Goal: Information Seeking & Learning: Compare options

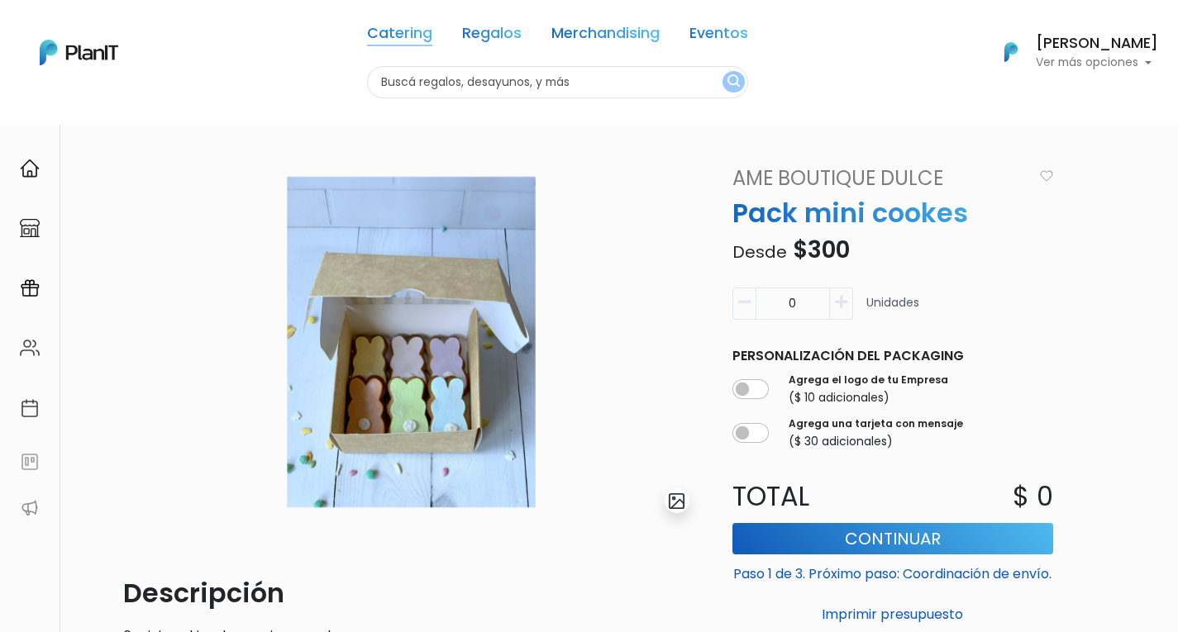
click at [413, 39] on link "Catering" at bounding box center [399, 36] width 65 height 20
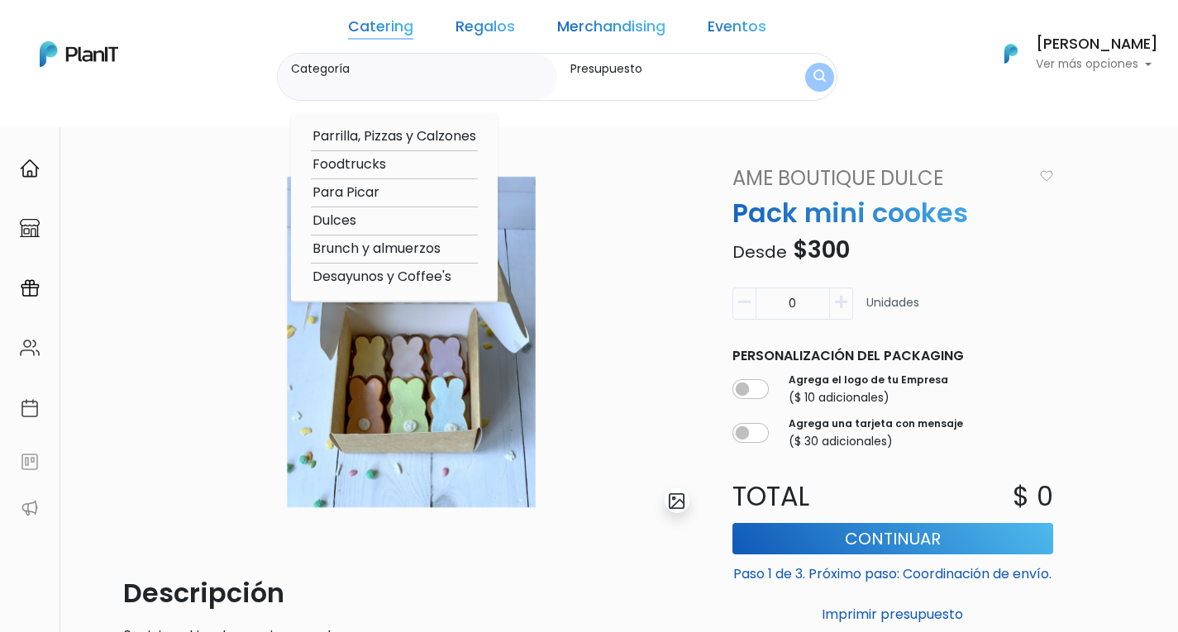
click at [384, 248] on option "Brunch y almuerzos" at bounding box center [394, 249] width 167 height 21
type input "Brunch y almuerzos"
type input "$0 - $1000"
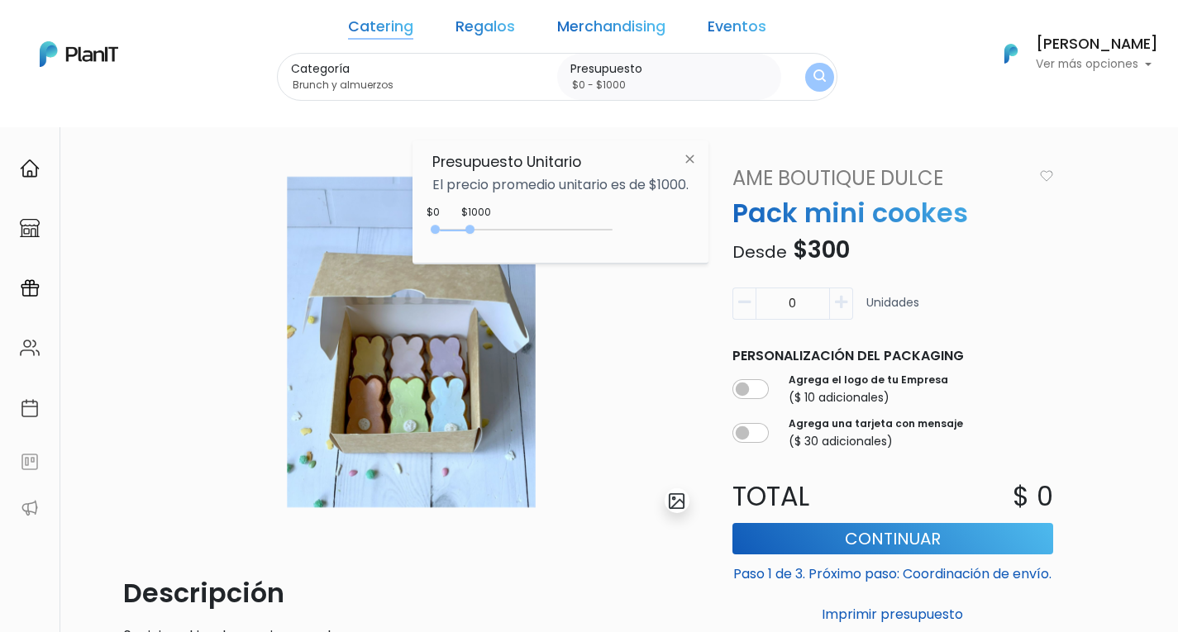
click at [814, 77] on img "submit" at bounding box center [820, 77] width 12 height 16
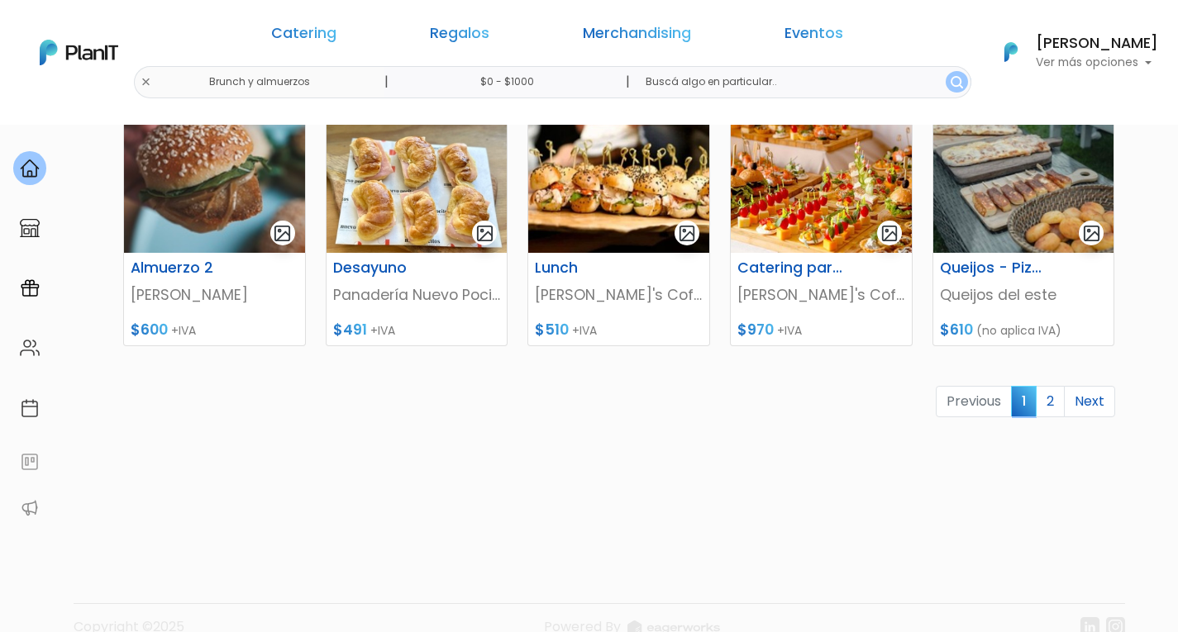
scroll to position [814, 0]
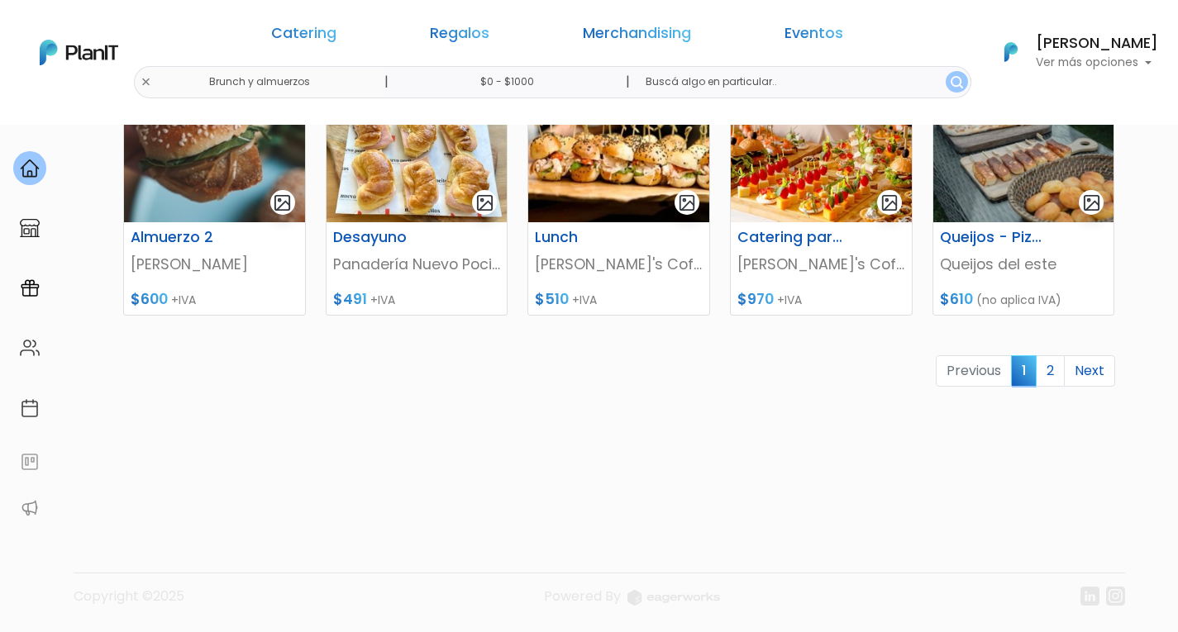
click at [1050, 377] on link "2" at bounding box center [1050, 370] width 29 height 31
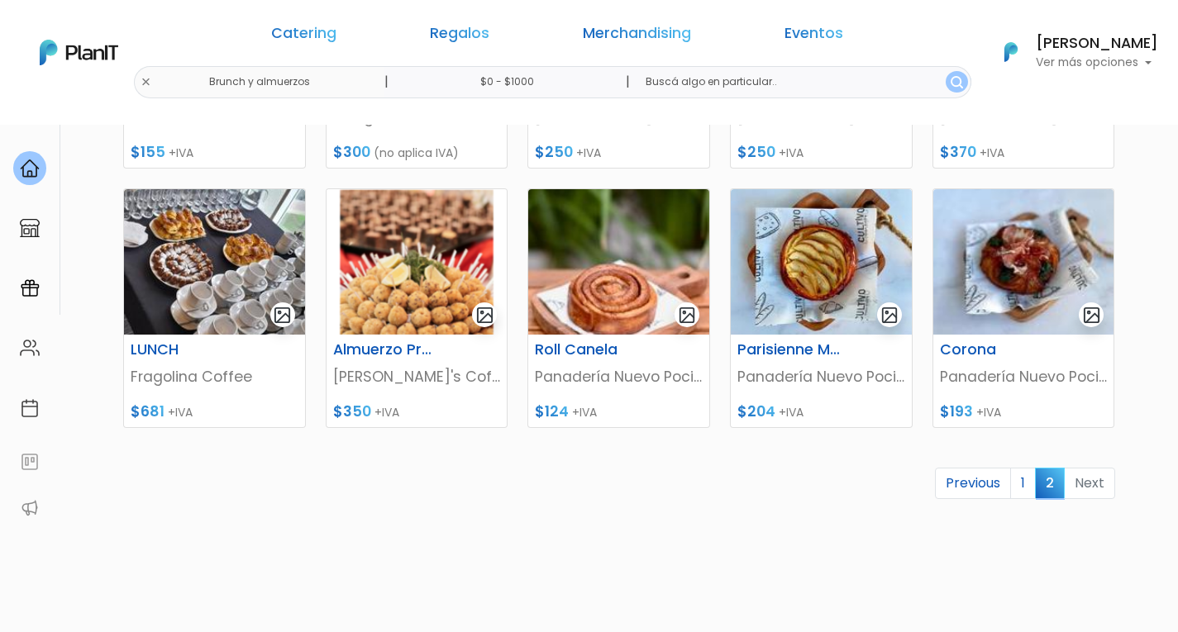
scroll to position [443, 0]
click at [1020, 481] on link "1" at bounding box center [1023, 482] width 26 height 31
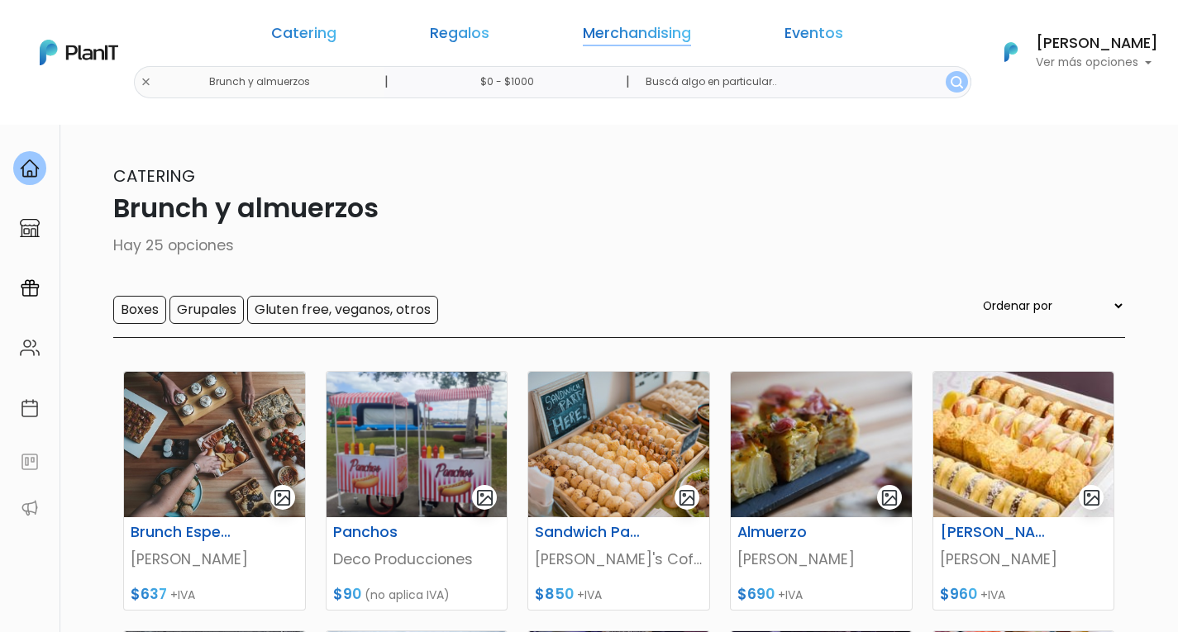
click at [636, 29] on link "Merchandising" at bounding box center [637, 36] width 108 height 20
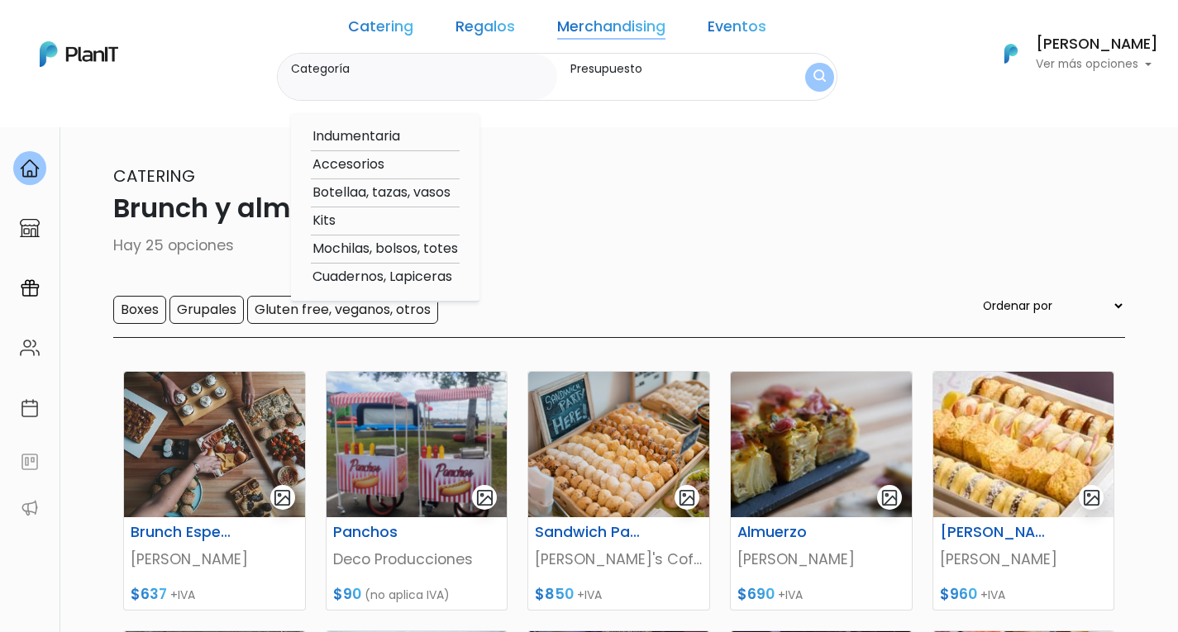
click at [378, 166] on option "Accesorios" at bounding box center [385, 165] width 149 height 21
type input "Accesorios"
type input "$0 - $1000"
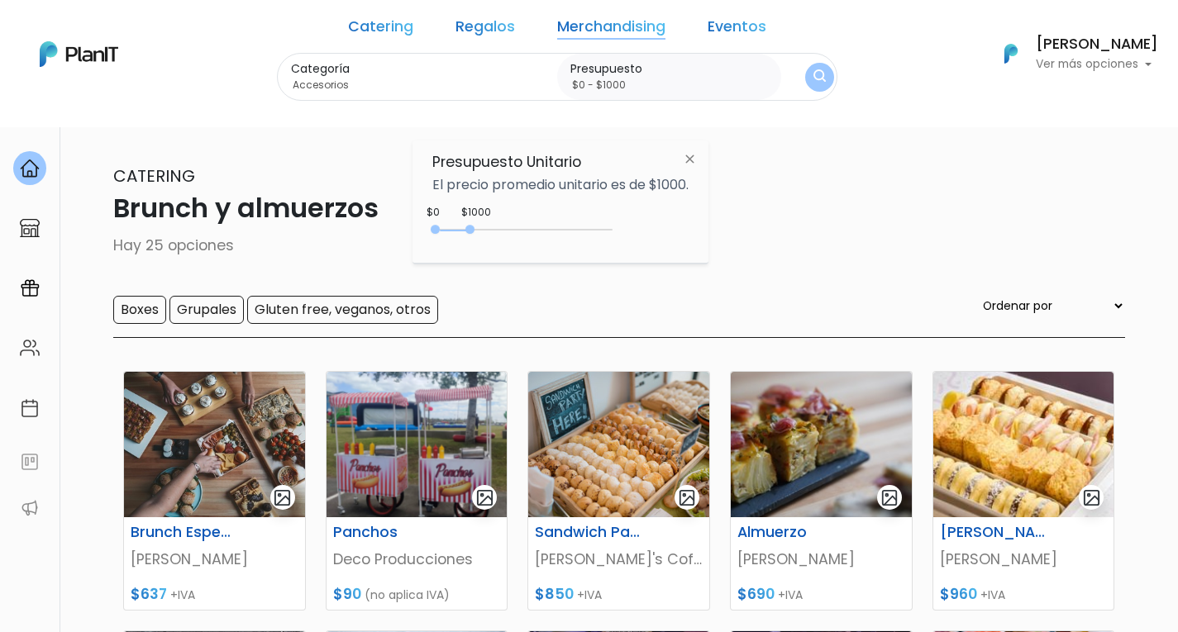
click at [805, 74] on button "submit" at bounding box center [819, 77] width 29 height 29
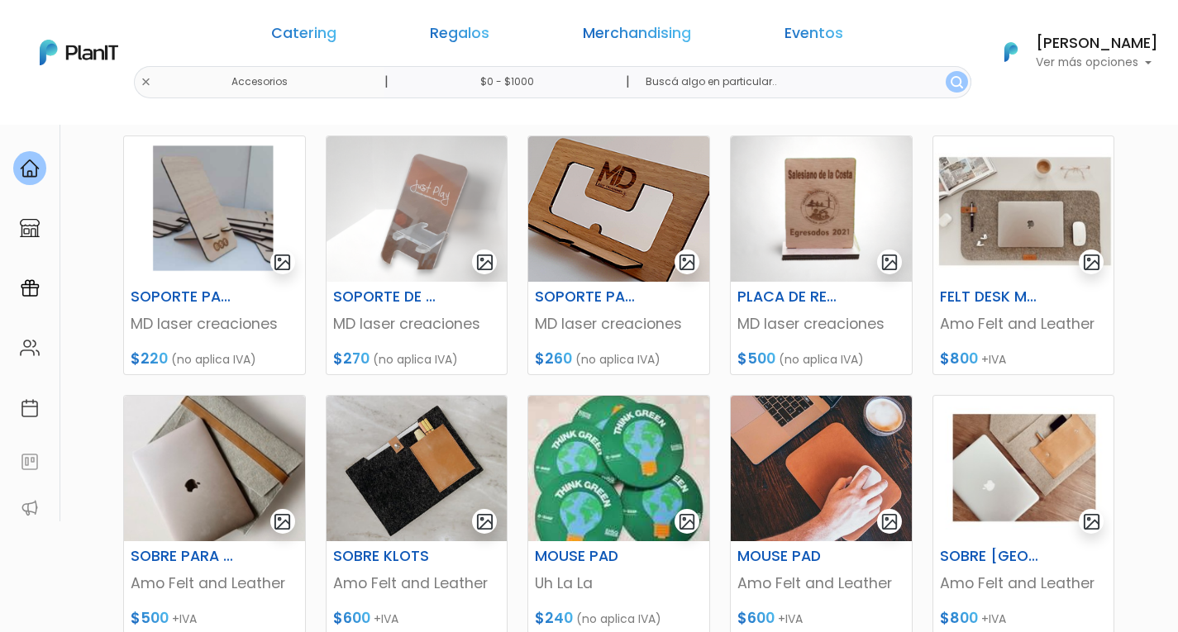
scroll to position [346, 0]
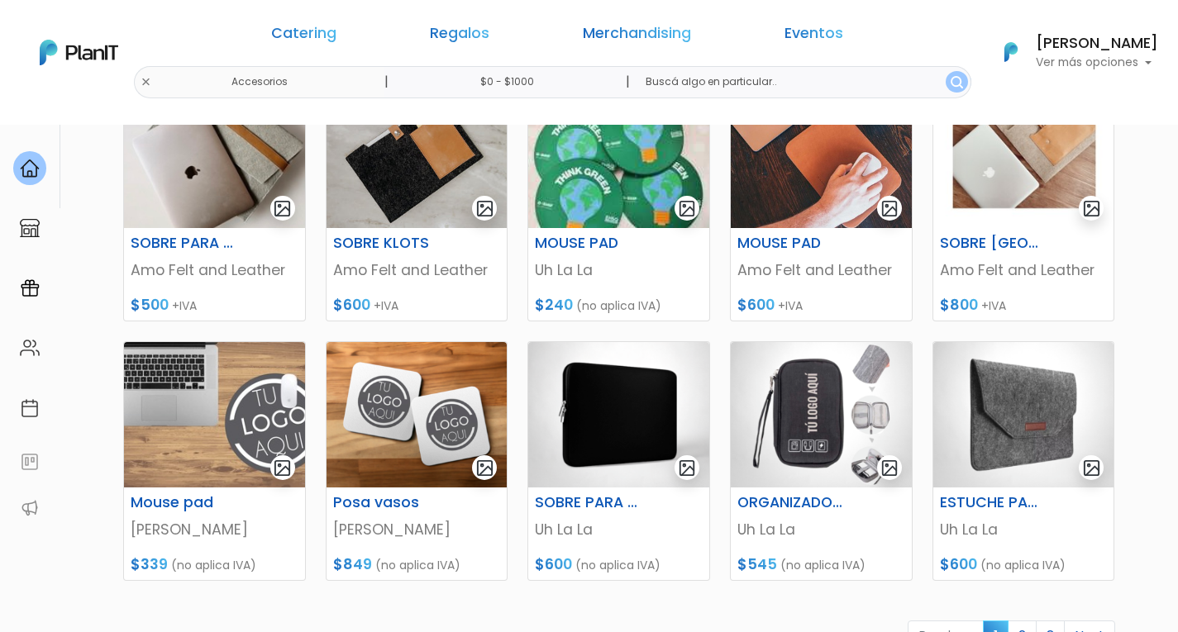
scroll to position [548, 0]
click at [1116, 407] on div "ESTUCHE PARA LAPTOP Uh La La $600 (no aplica IVA)" at bounding box center [1024, 462] width 203 height 240
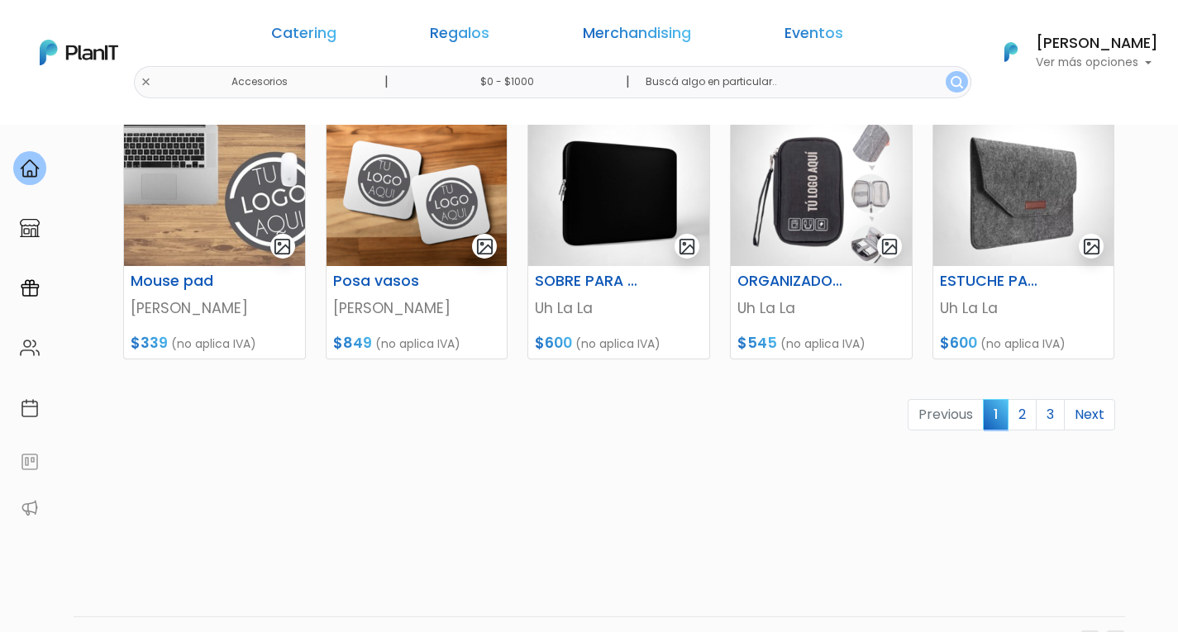
scroll to position [775, 0]
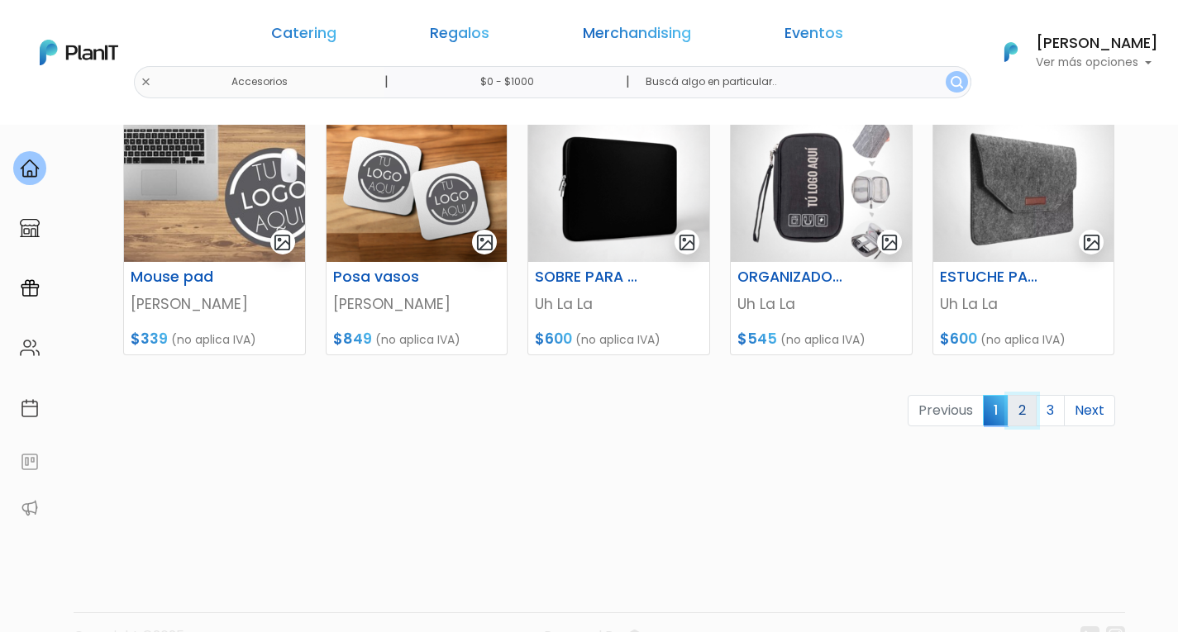
click at [1029, 411] on link "2" at bounding box center [1022, 410] width 29 height 31
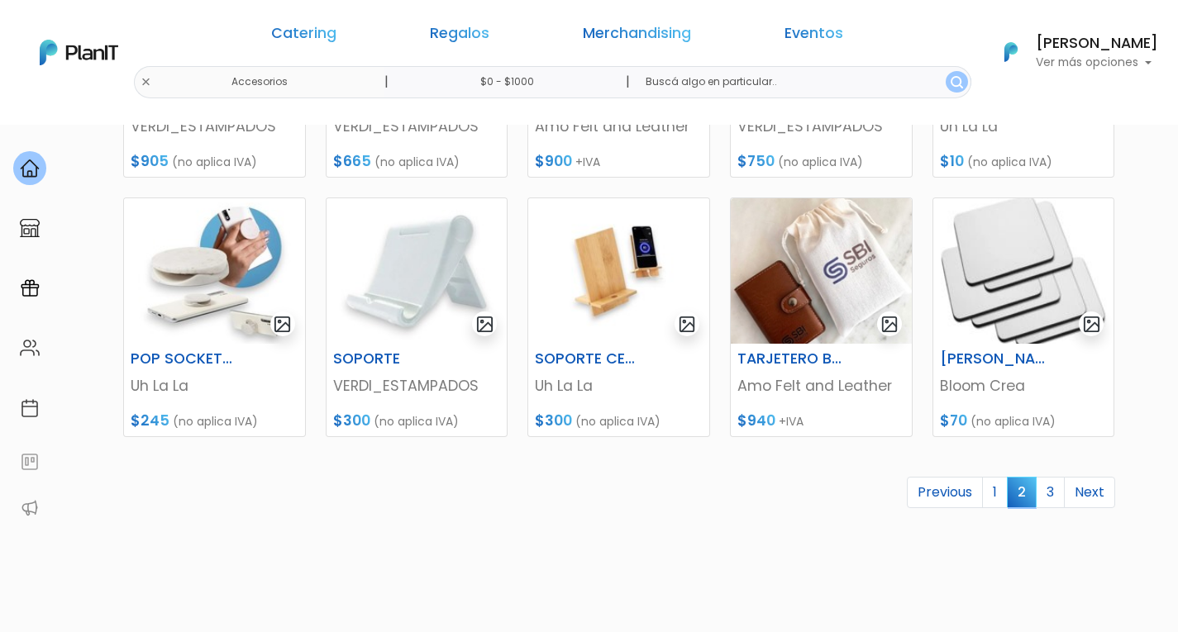
scroll to position [694, 0]
click at [1050, 500] on link "3" at bounding box center [1050, 491] width 29 height 31
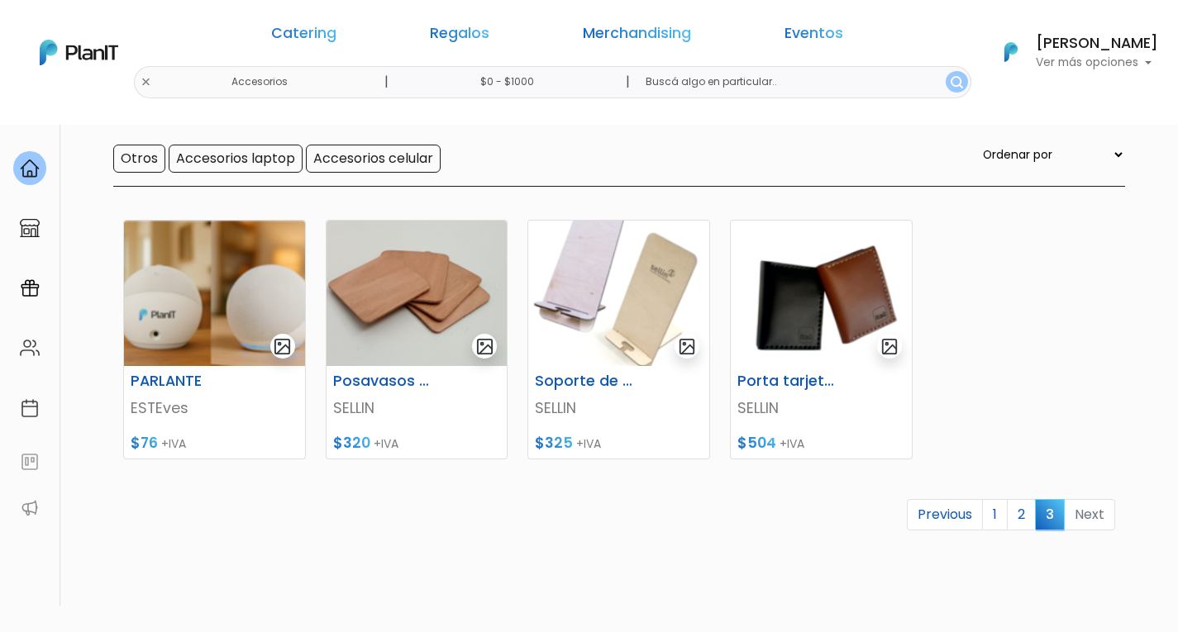
scroll to position [152, 0]
click at [1001, 515] on link "1" at bounding box center [995, 514] width 26 height 31
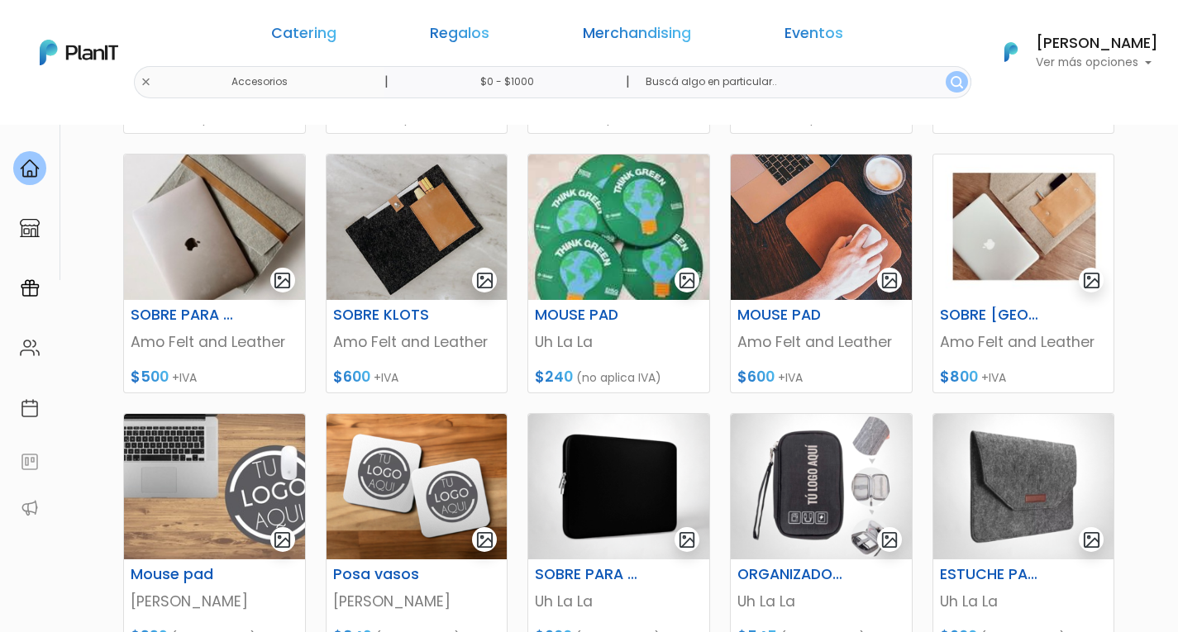
scroll to position [642, 0]
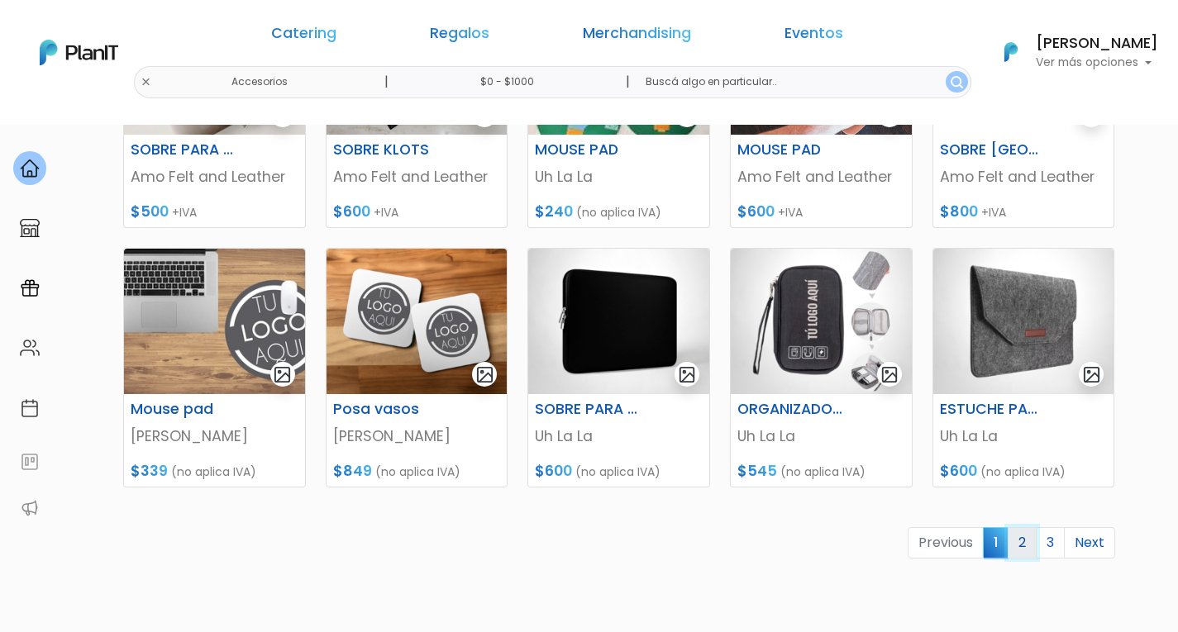
click at [1023, 544] on link "2" at bounding box center [1022, 542] width 29 height 31
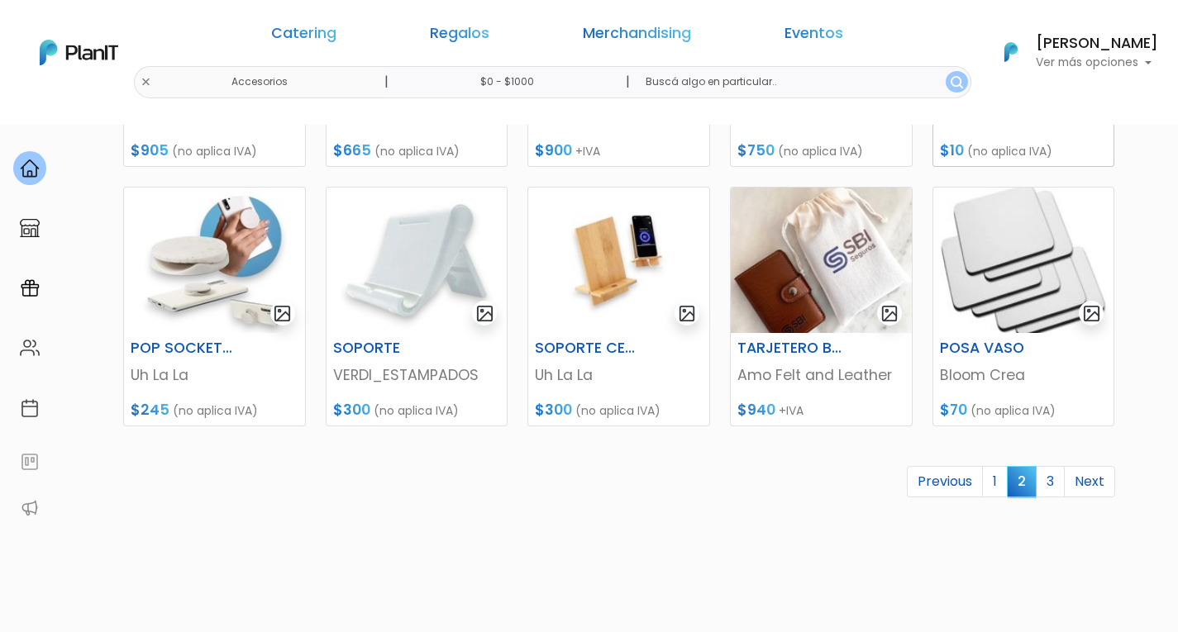
scroll to position [719, 0]
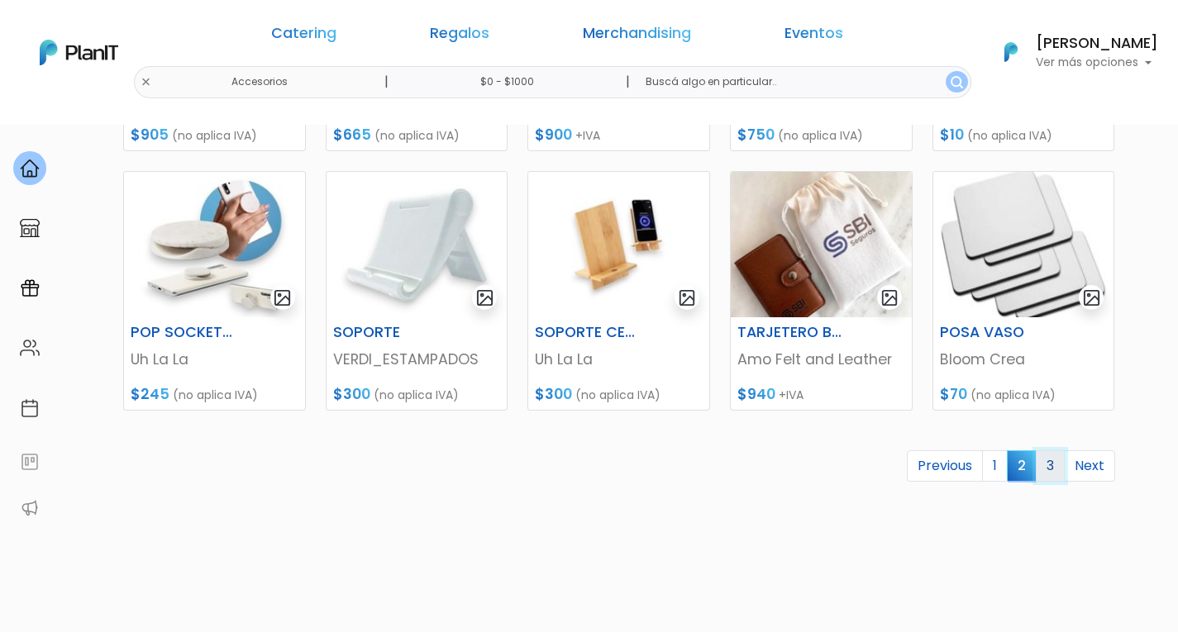
click at [1052, 480] on link "3" at bounding box center [1050, 466] width 29 height 31
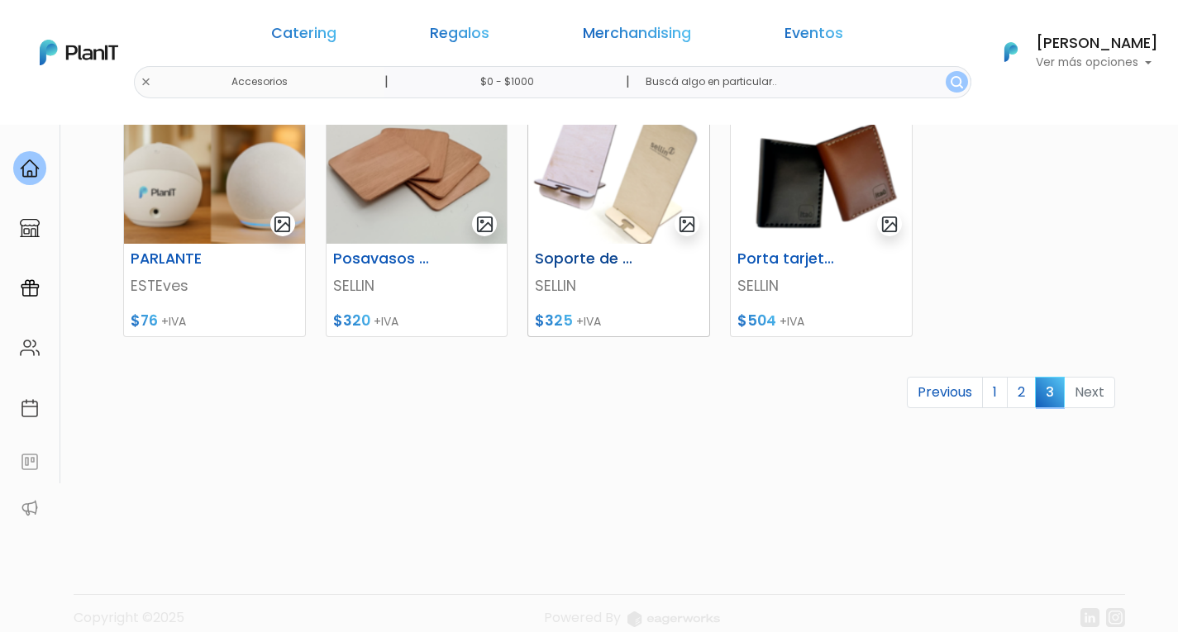
scroll to position [273, 0]
click at [993, 401] on link "1" at bounding box center [995, 393] width 26 height 31
